Goal: Find specific page/section: Find specific page/section

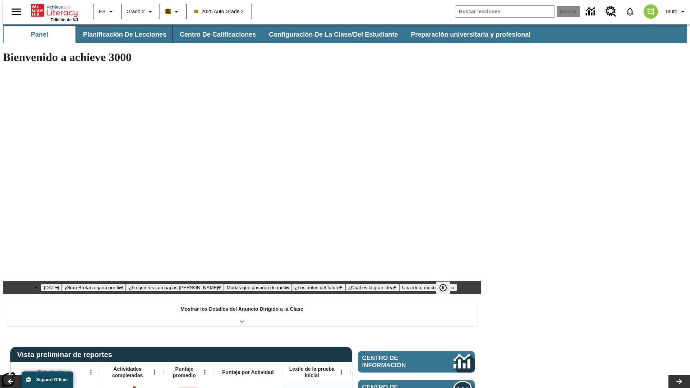
click at [120, 35] on button "Planificación de lecciones" at bounding box center [125, 34] width 96 height 17
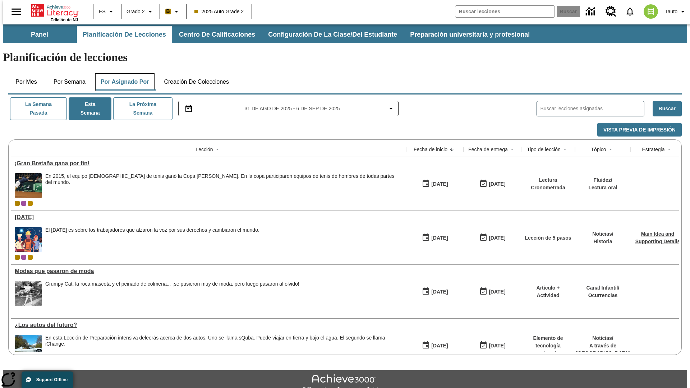
click at [123, 73] on button "Por asignado por" at bounding box center [125, 81] width 60 height 17
type input "¿Lo quieres con papas [PERSON_NAME]?"
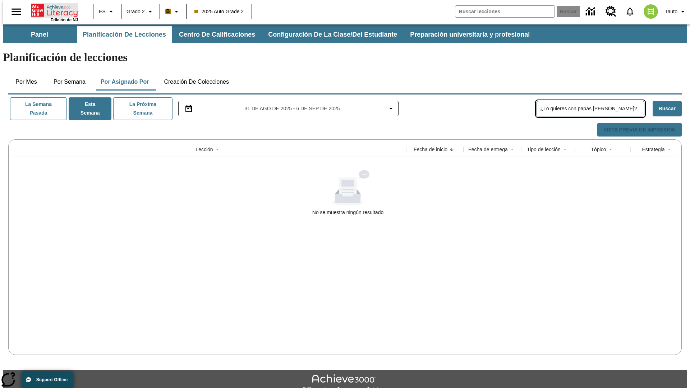
click at [52, 10] on icon "Portada" at bounding box center [55, 10] width 48 height 14
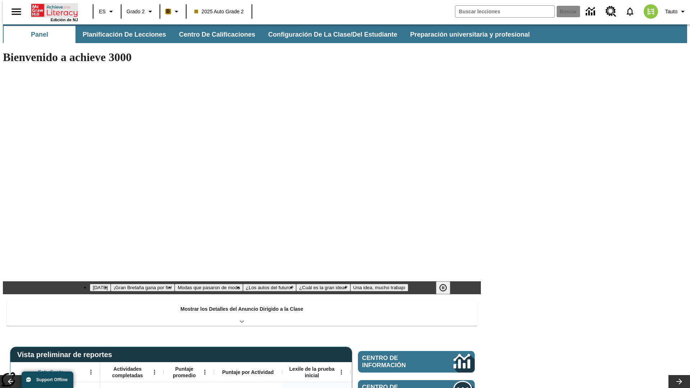
type input "-1"
